Goal: Task Accomplishment & Management: Use online tool/utility

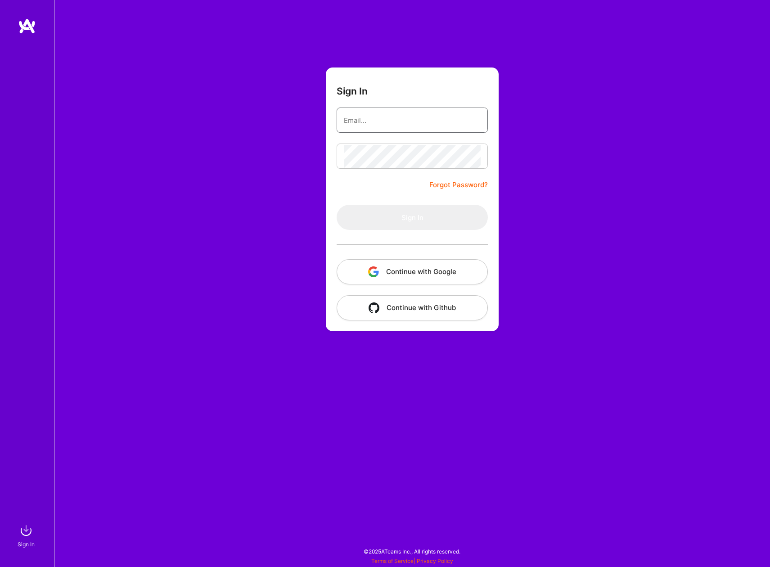
click at [400, 115] on input "email" at bounding box center [412, 120] width 137 height 23
click at [665, 151] on div "Sign In Forgot Password? Sign In Continue with Google Continue with Github" at bounding box center [412, 283] width 716 height 567
click at [443, 116] on input "email" at bounding box center [412, 120] width 137 height 23
click at [305, 40] on div "Sign In Forgot Password? Sign In Continue with Google Continue with Github" at bounding box center [412, 283] width 716 height 567
click at [368, 111] on input "email" at bounding box center [412, 120] width 137 height 23
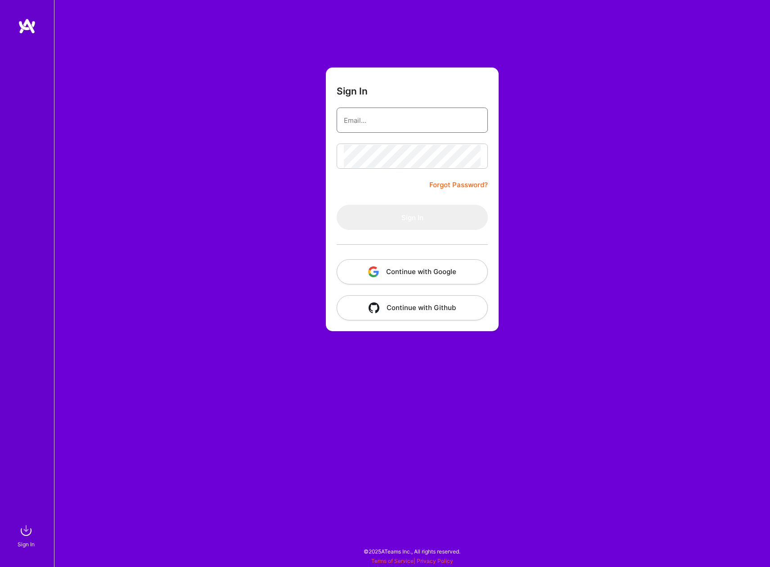
type input "[EMAIL_ADDRESS][DOMAIN_NAME]"
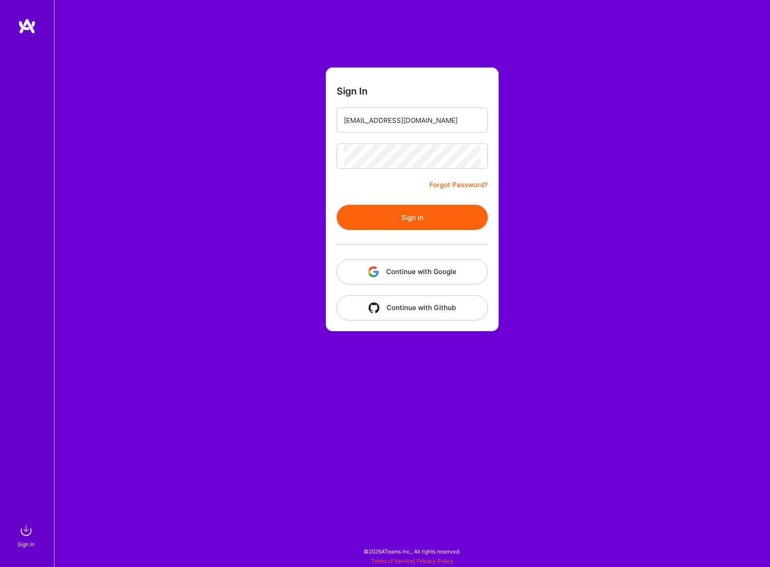
click at [424, 224] on button "Sign In" at bounding box center [411, 217] width 151 height 25
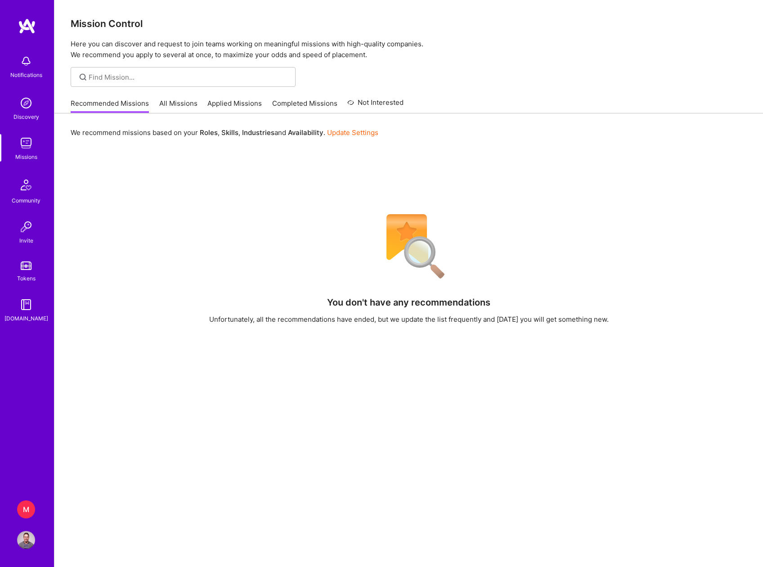
click at [23, 506] on div "M" at bounding box center [26, 509] width 18 height 18
